Goal: Task Accomplishment & Management: Use online tool/utility

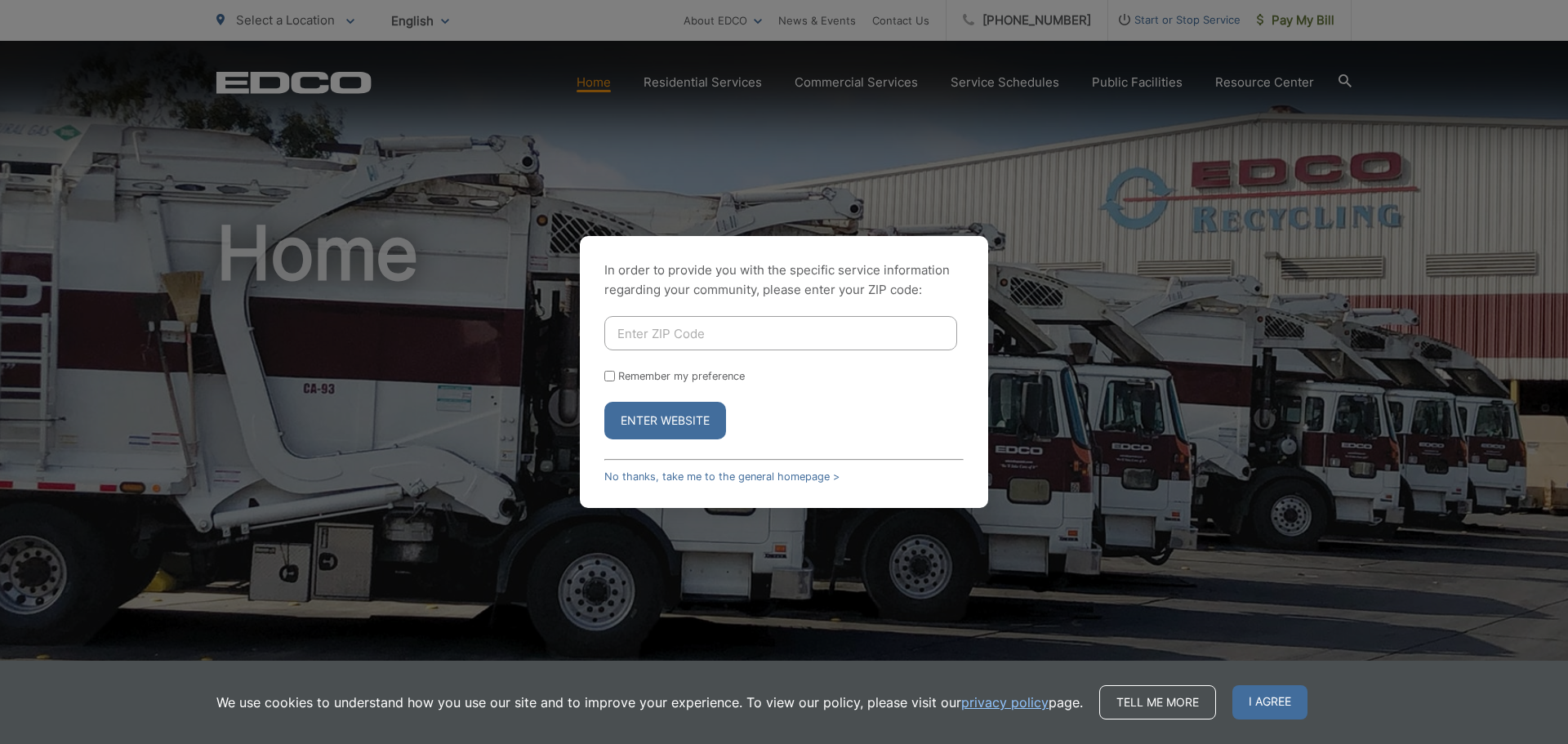
drag, startPoint x: 668, startPoint y: 336, endPoint x: 843, endPoint y: 380, distance: 180.4
click at [668, 336] on input "Enter ZIP Code" at bounding box center [780, 333] width 353 height 34
type input "92064"
click at [610, 378] on input "Remember my preference" at bounding box center [609, 375] width 10 height 10
checkbox input "true"
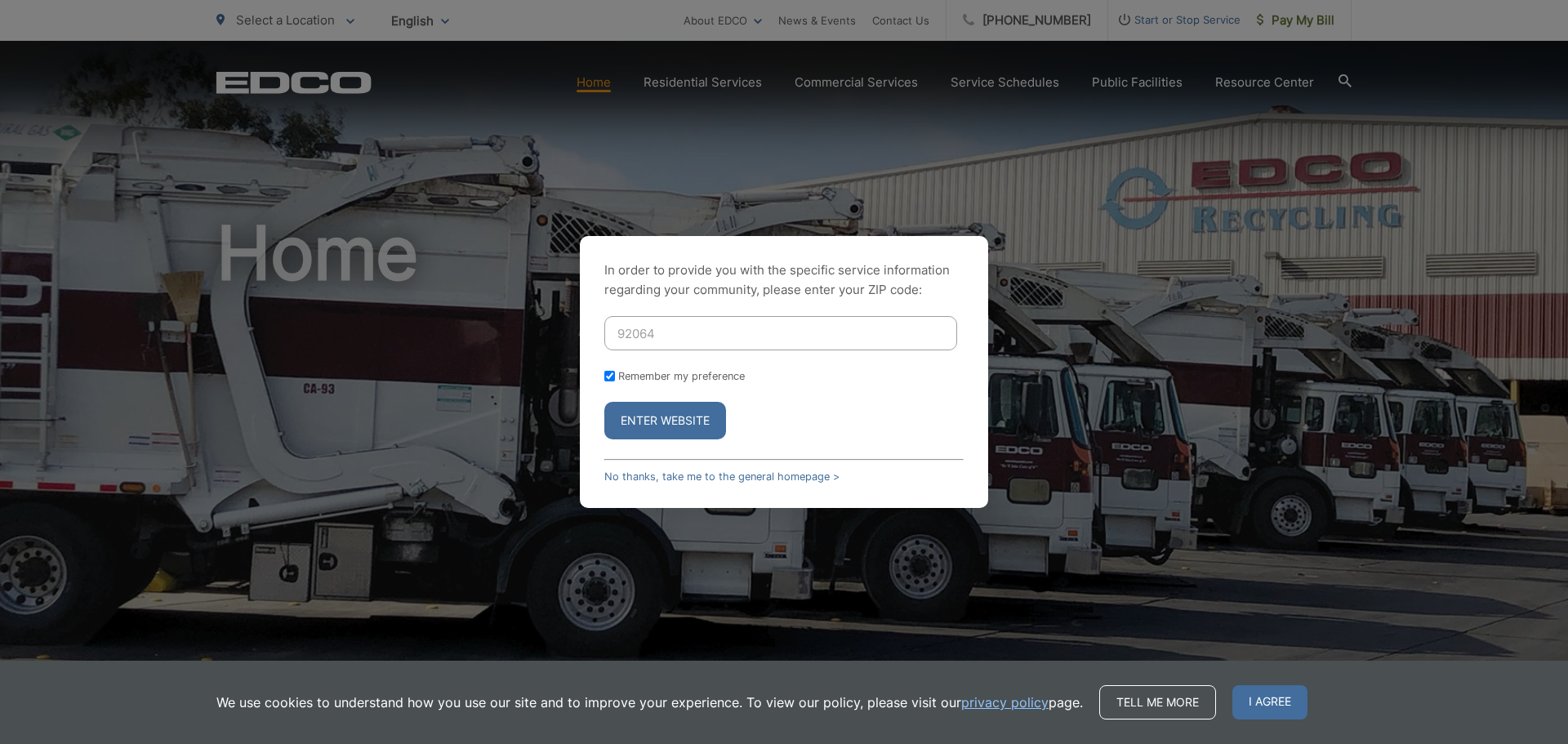
click at [677, 419] on button "Enter Website" at bounding box center [664, 420] width 121 height 37
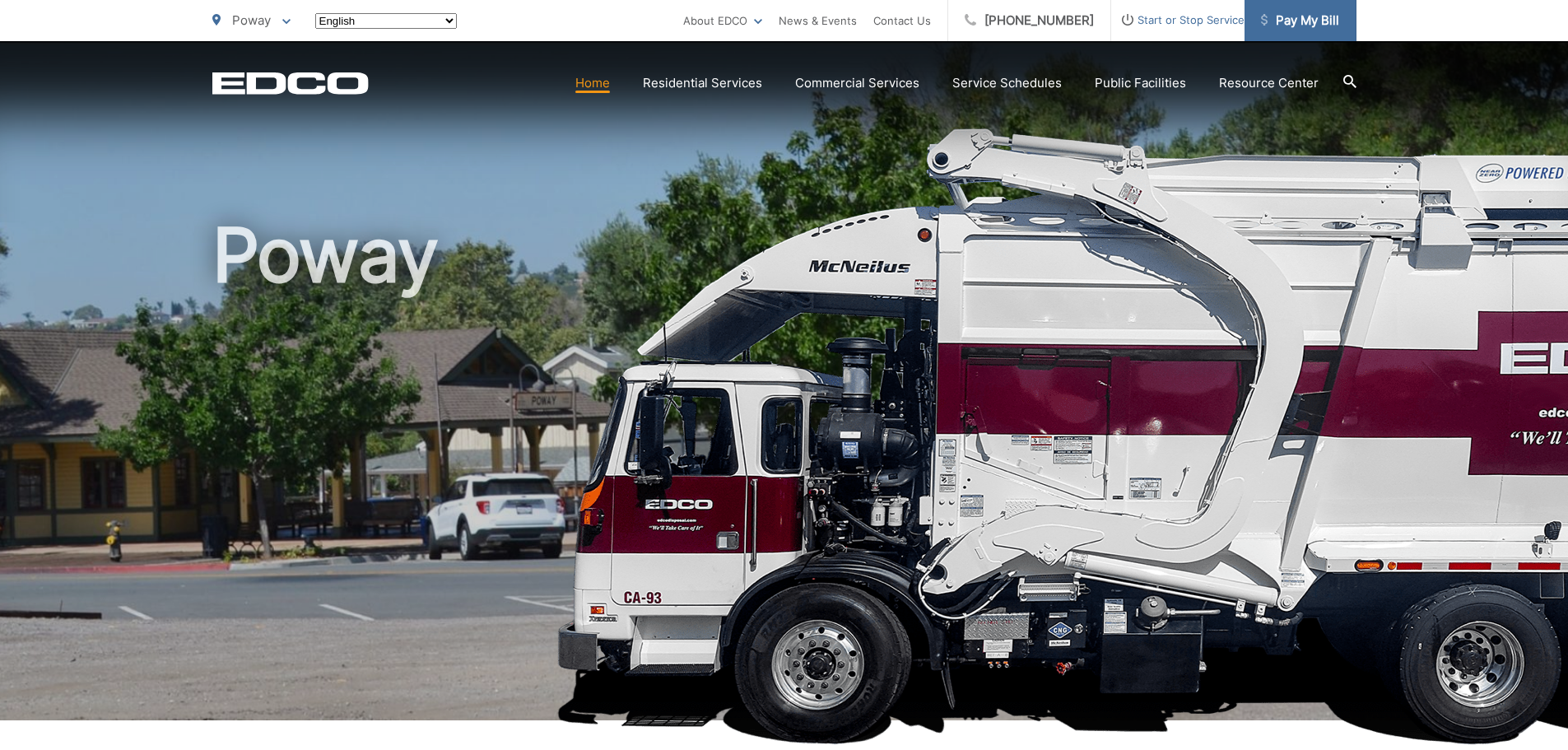
click at [1301, 14] on span "Pay My Bill" at bounding box center [1299, 20] width 78 height 20
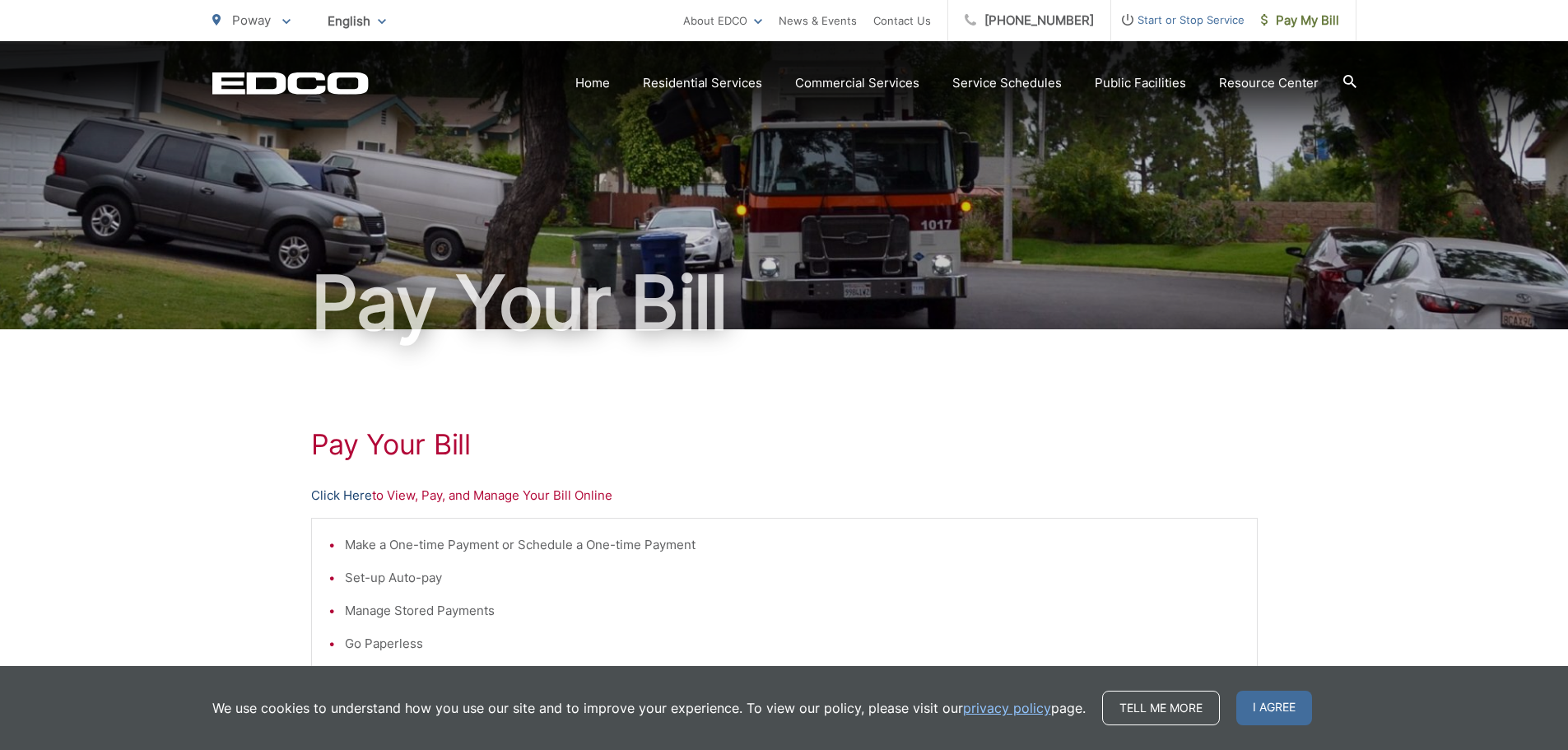
click at [352, 497] on link "Click Here" at bounding box center [341, 495] width 61 height 20
